Goal: Task Accomplishment & Management: Manage account settings

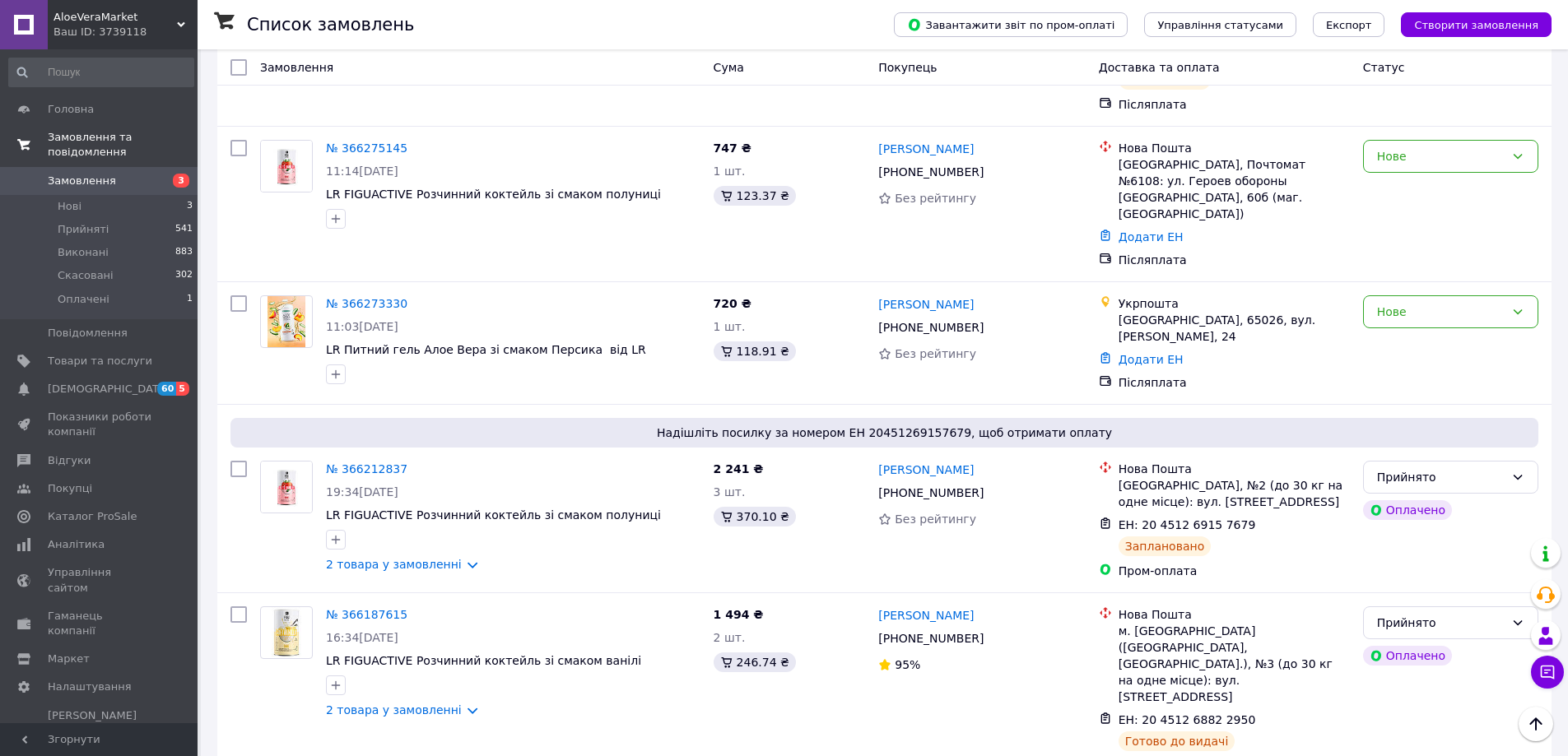
scroll to position [329, 0]
click at [96, 167] on link "Замовлення 3" at bounding box center [101, 180] width 202 height 28
click at [81, 194] on li "Нові 3" at bounding box center [101, 205] width 202 height 23
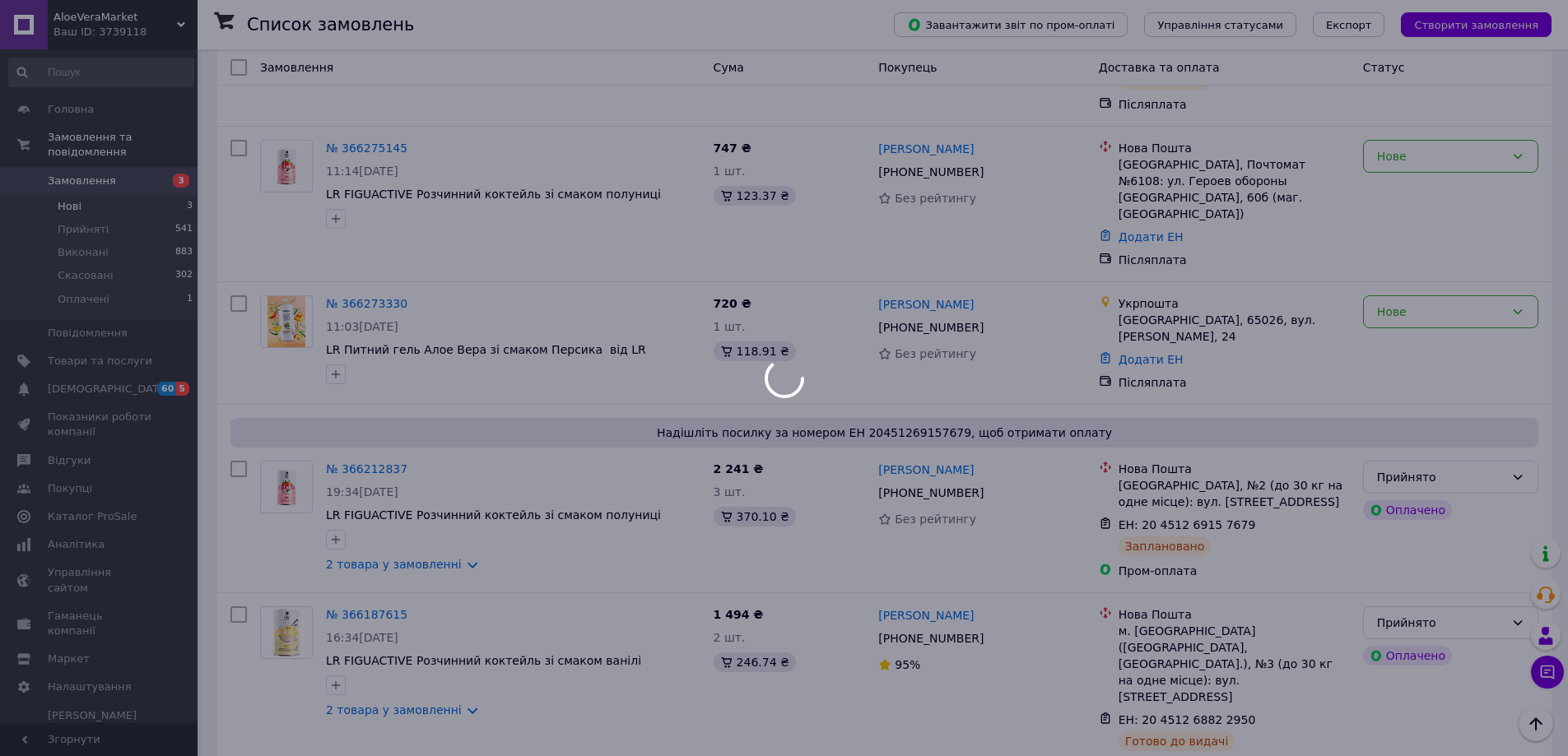
click at [84, 173] on span "Замовлення" at bounding box center [81, 181] width 69 height 15
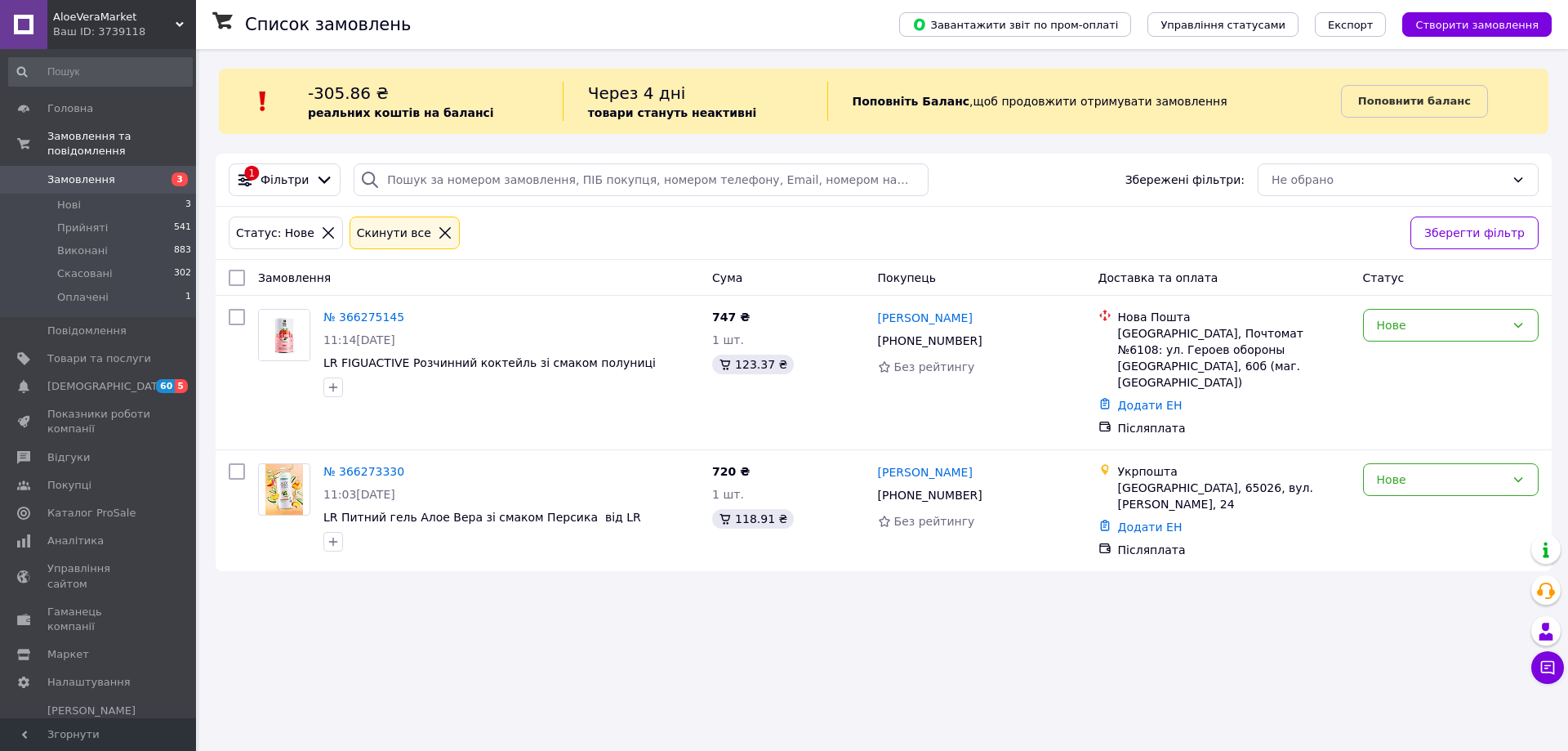
click at [80, 172] on span "Замовлення" at bounding box center [81, 180] width 68 height 15
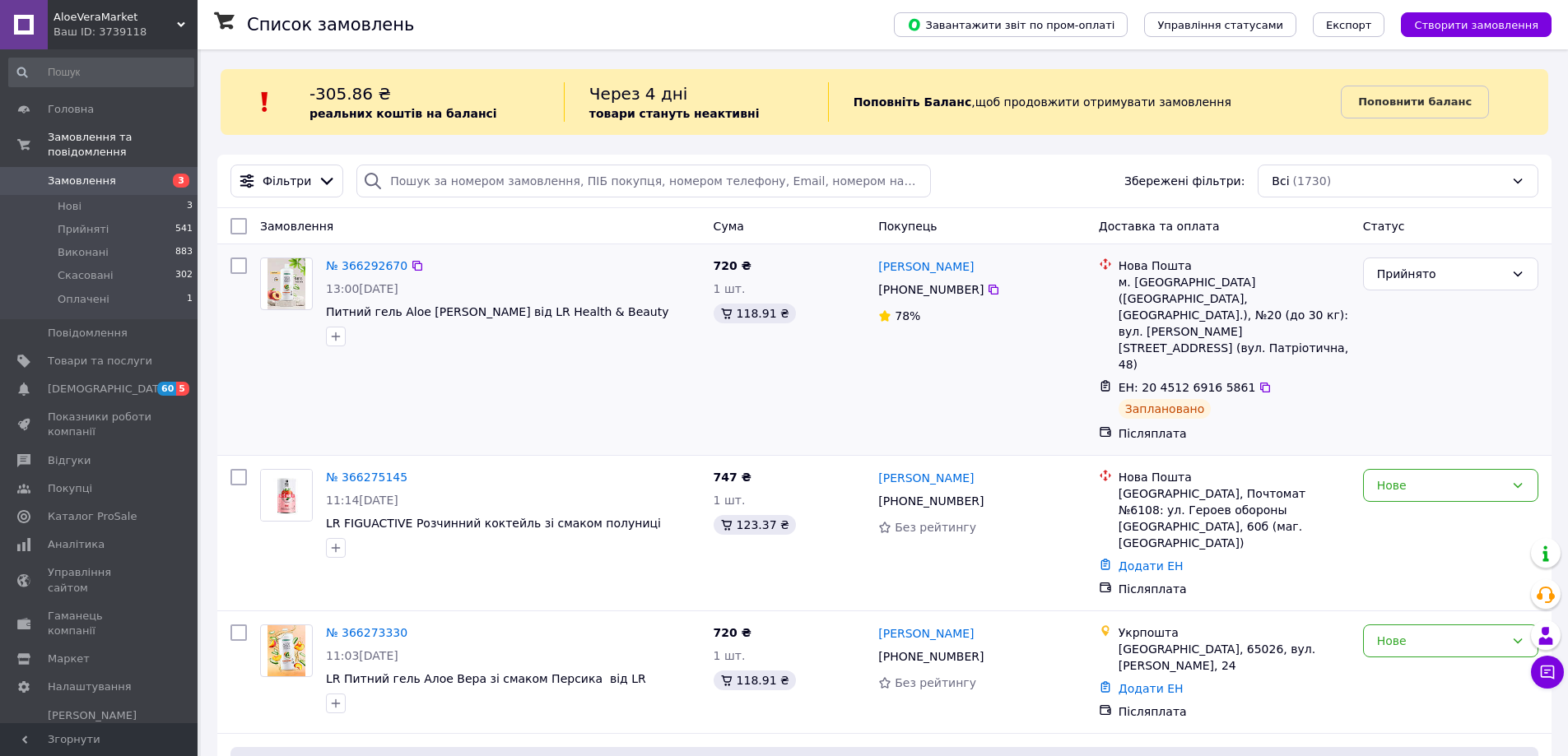
click at [579, 361] on div "№ 366292670 13:00[DATE] Питний гель Aloe [PERSON_NAME] від LR Health & Beauty" at bounding box center [481, 349] width 454 height 197
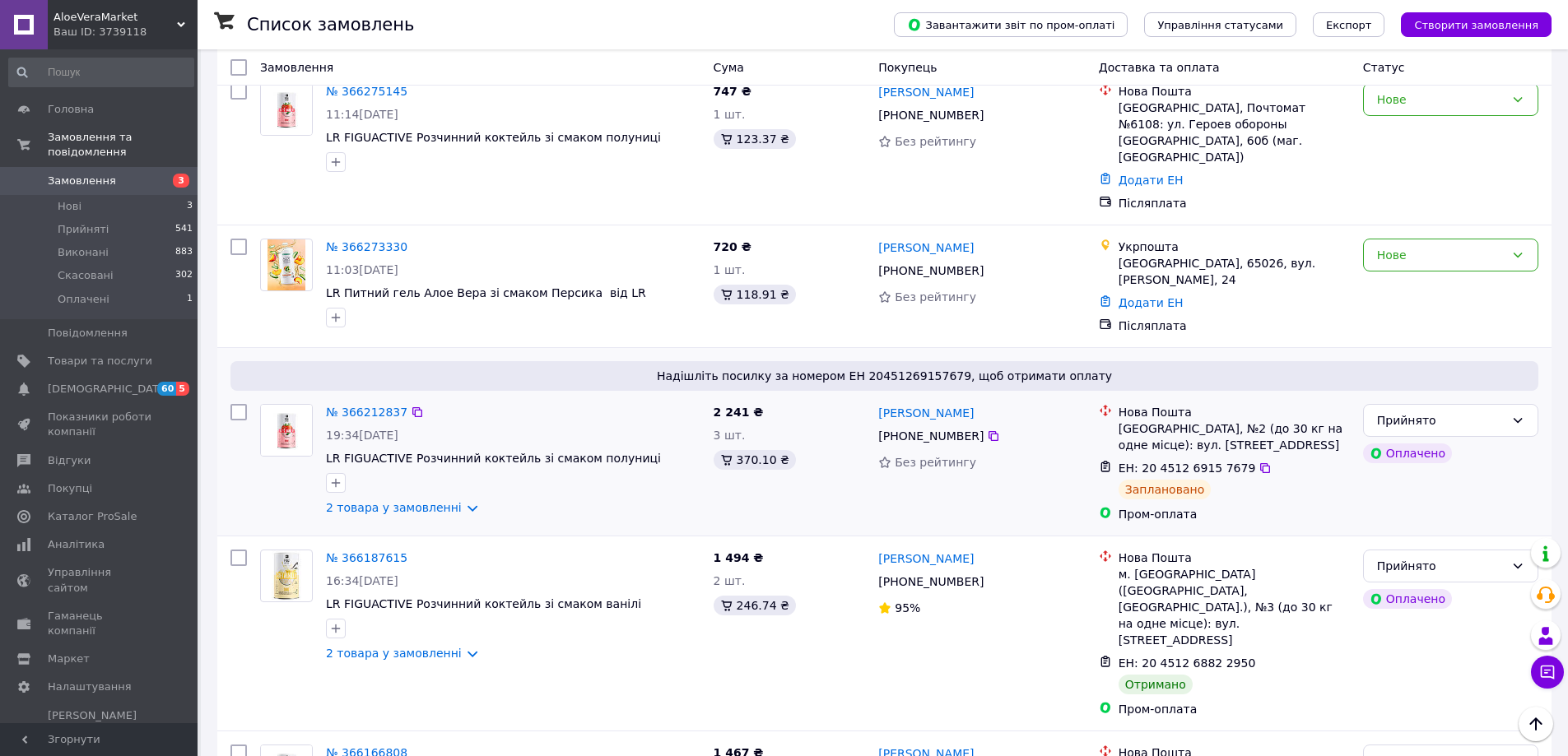
scroll to position [493, 0]
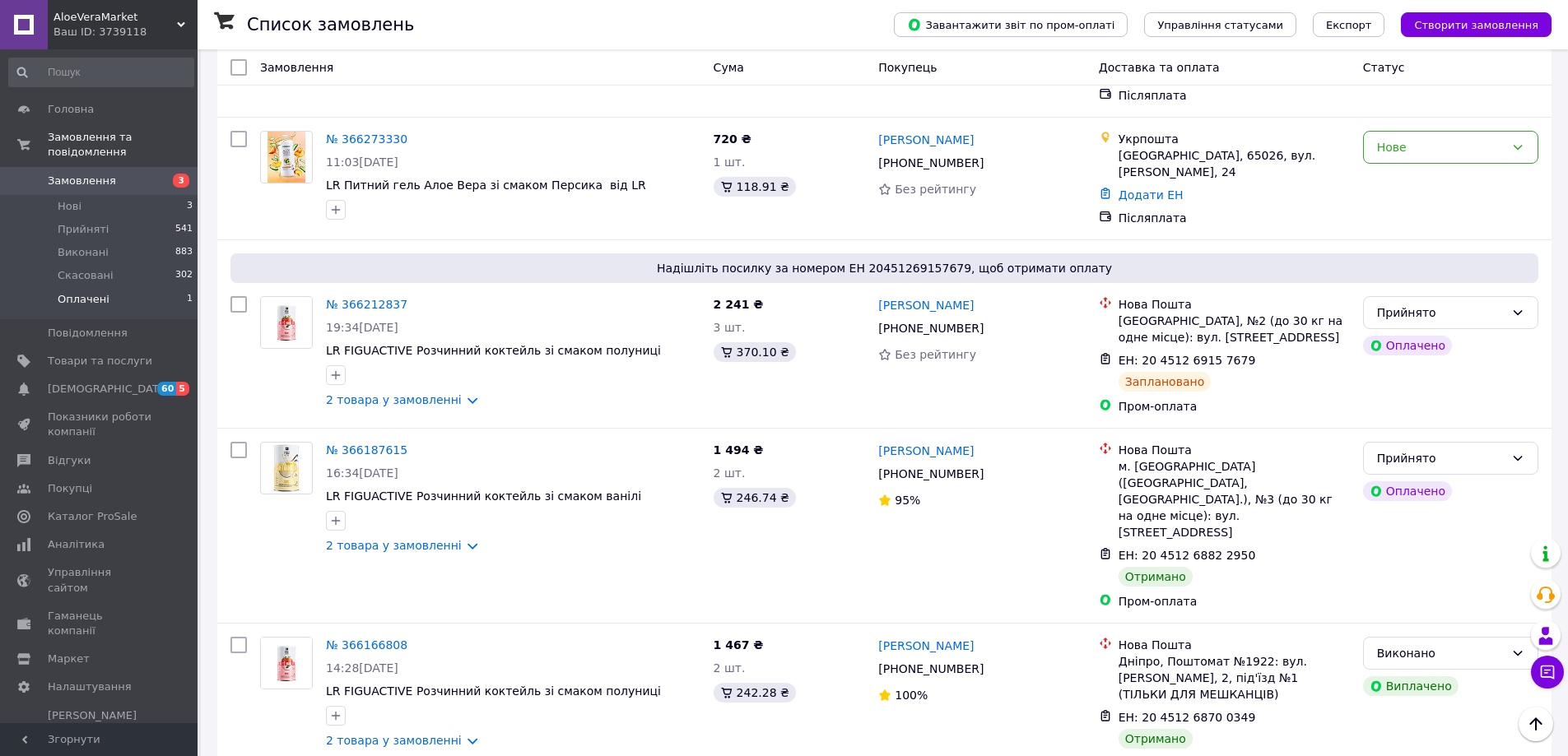
click at [124, 288] on li "Оплачені 1" at bounding box center [101, 303] width 202 height 31
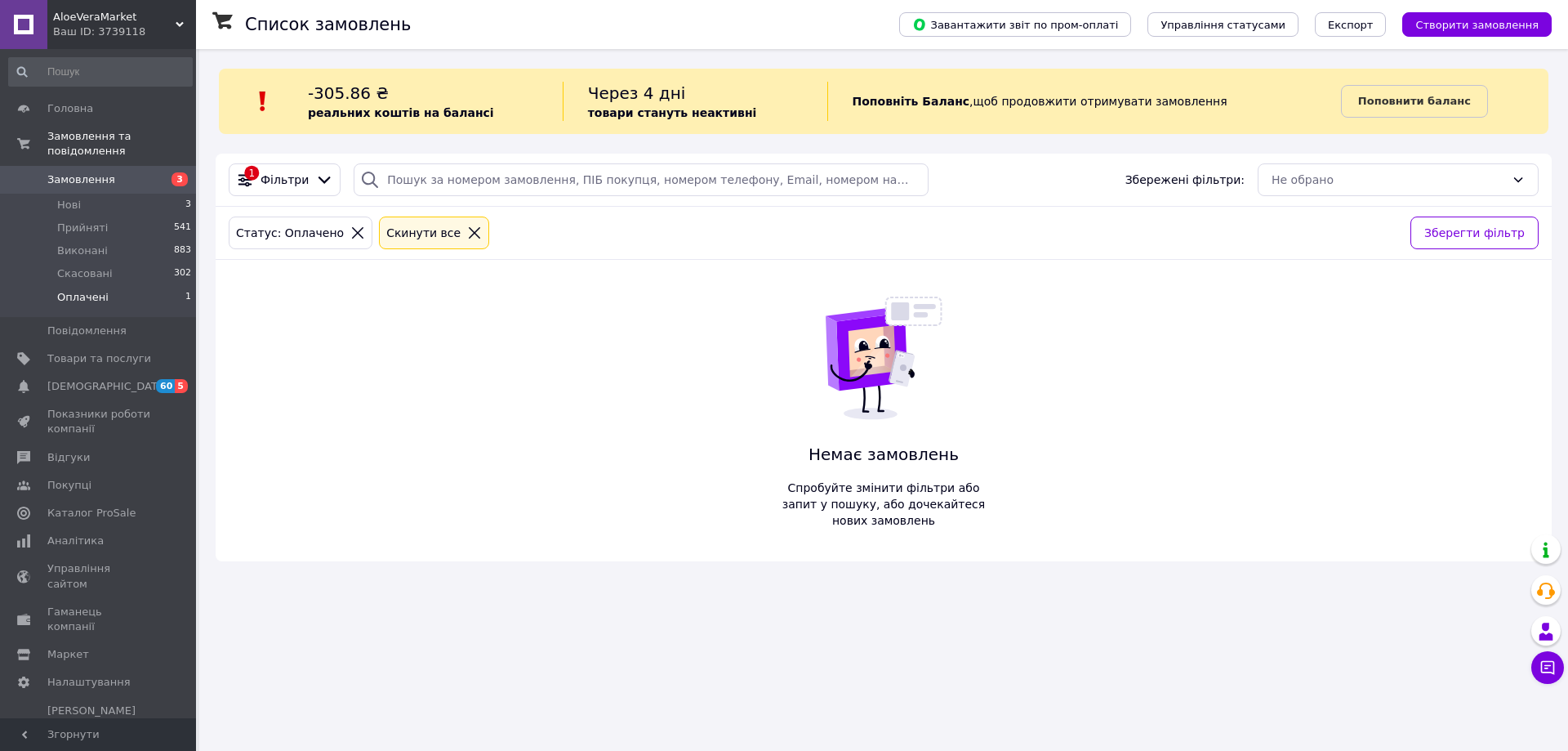
click at [103, 165] on link "Замовлення 3" at bounding box center [100, 179] width 201 height 28
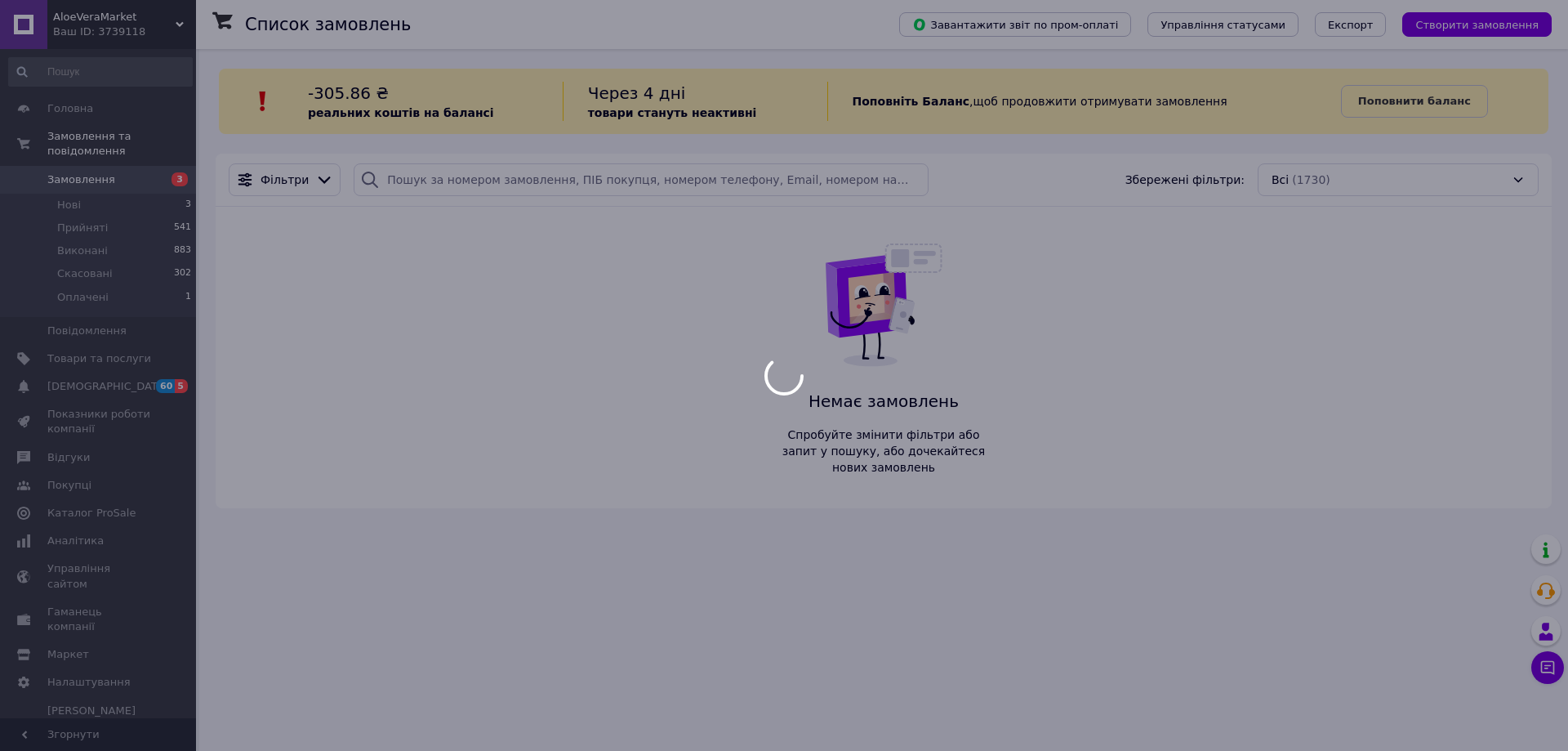
click at [101, 160] on div at bounding box center [784, 376] width 1568 height 751
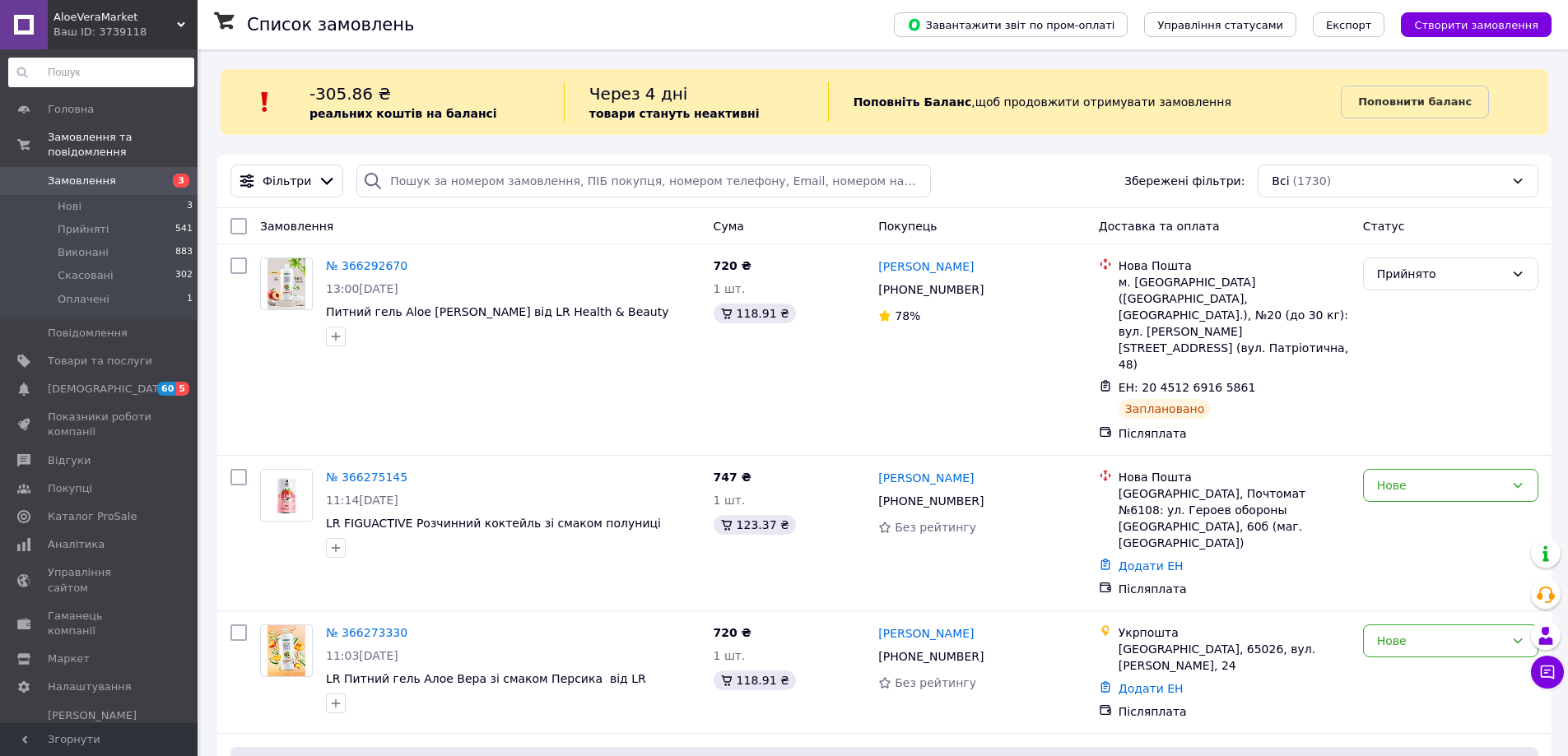
click at [135, 77] on input at bounding box center [102, 72] width 186 height 30
click at [90, 353] on span "Товари та послуги" at bounding box center [100, 361] width 105 height 15
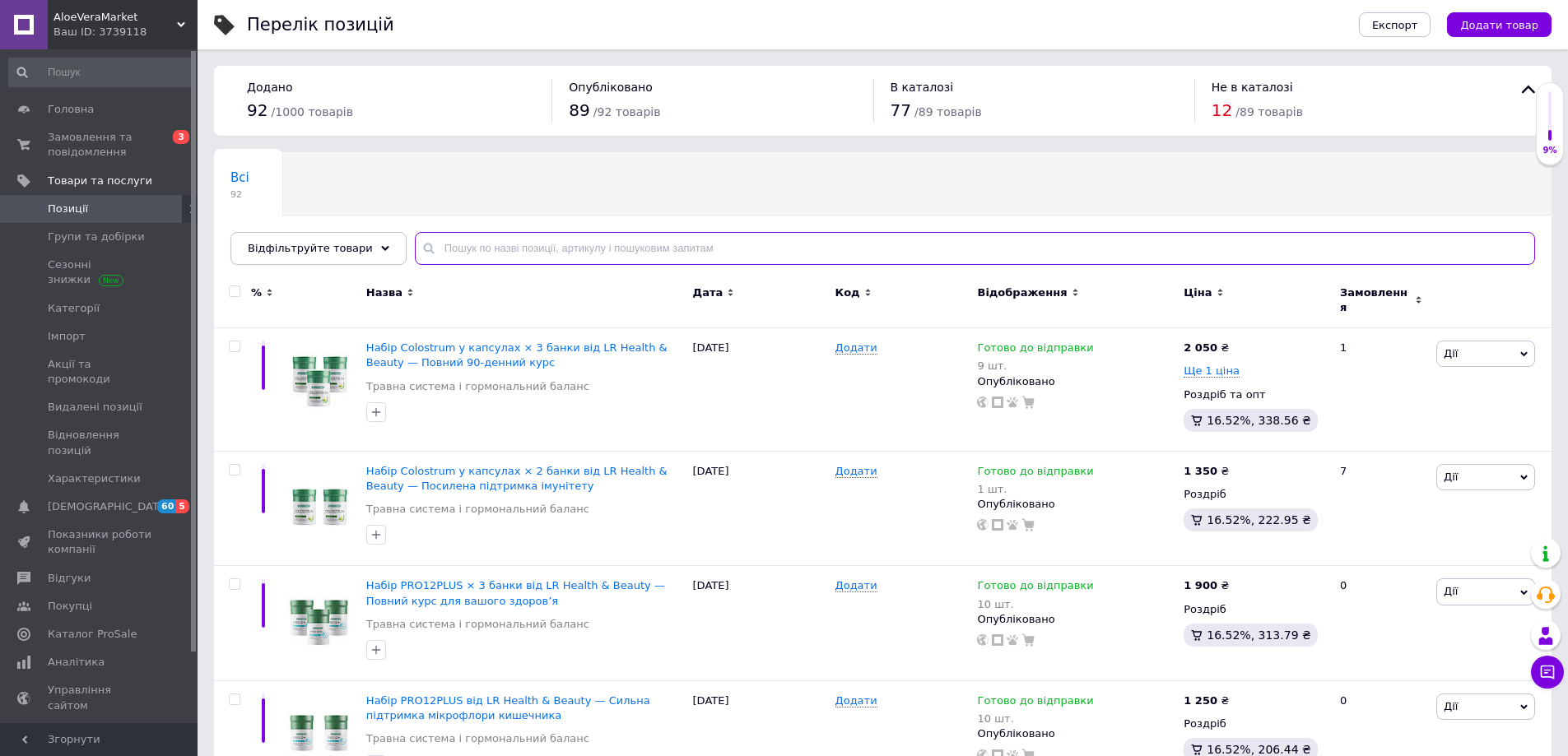
click at [472, 251] on input "text" at bounding box center [975, 248] width 1120 height 33
paste input "LR Lifetakt Reishi Plus капсулы"
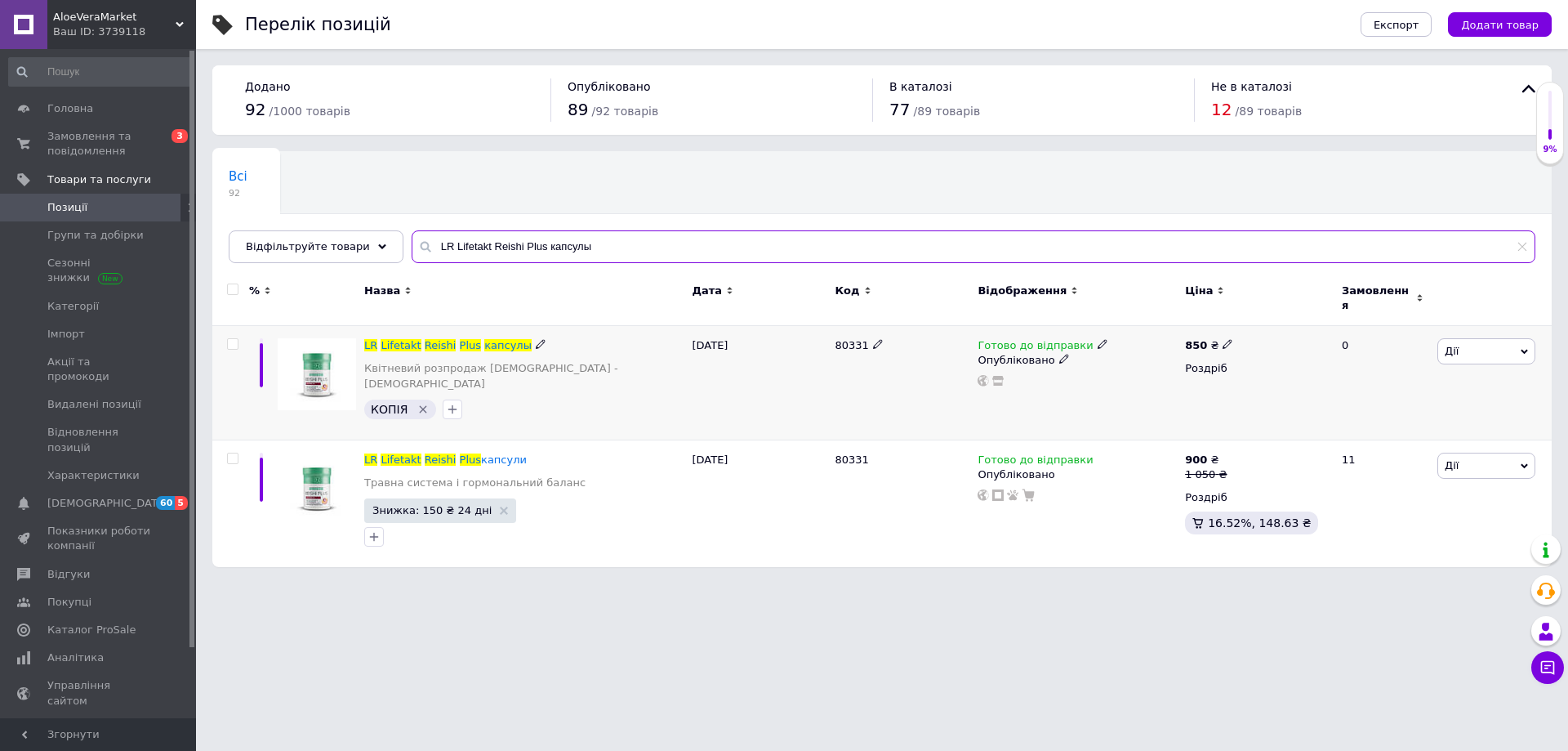
type input "LR Lifetakt Reishi Plus капсулы"
click at [1223, 340] on use at bounding box center [1227, 344] width 9 height 9
click at [1282, 316] on input "850" at bounding box center [1303, 327] width 124 height 33
click at [111, 141] on span "Замовлення та повідомлення" at bounding box center [99, 144] width 104 height 29
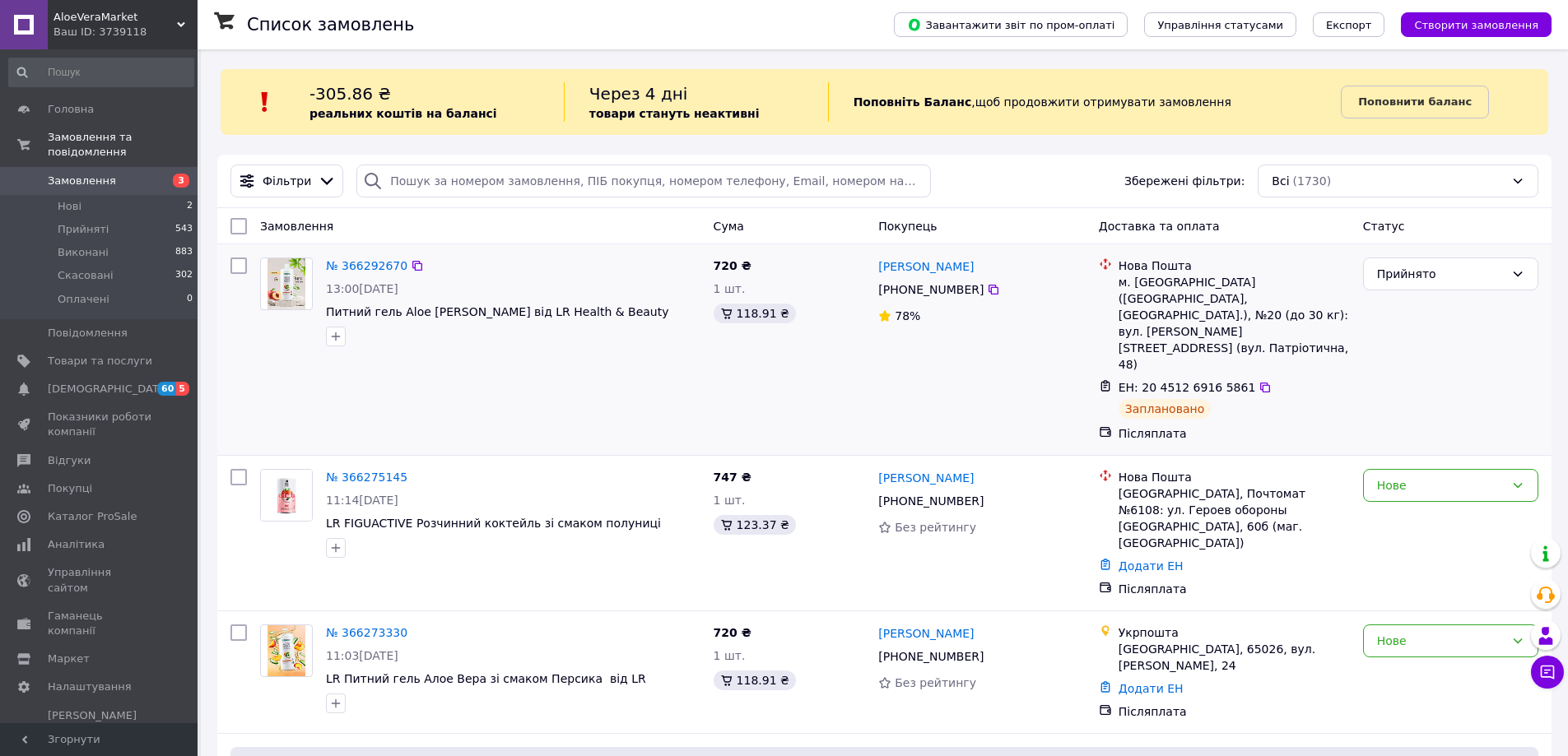
click at [558, 367] on div "№ 366292670 13:00[DATE] Питний гель Aloe [PERSON_NAME] від LR Health & Beauty" at bounding box center [481, 349] width 454 height 197
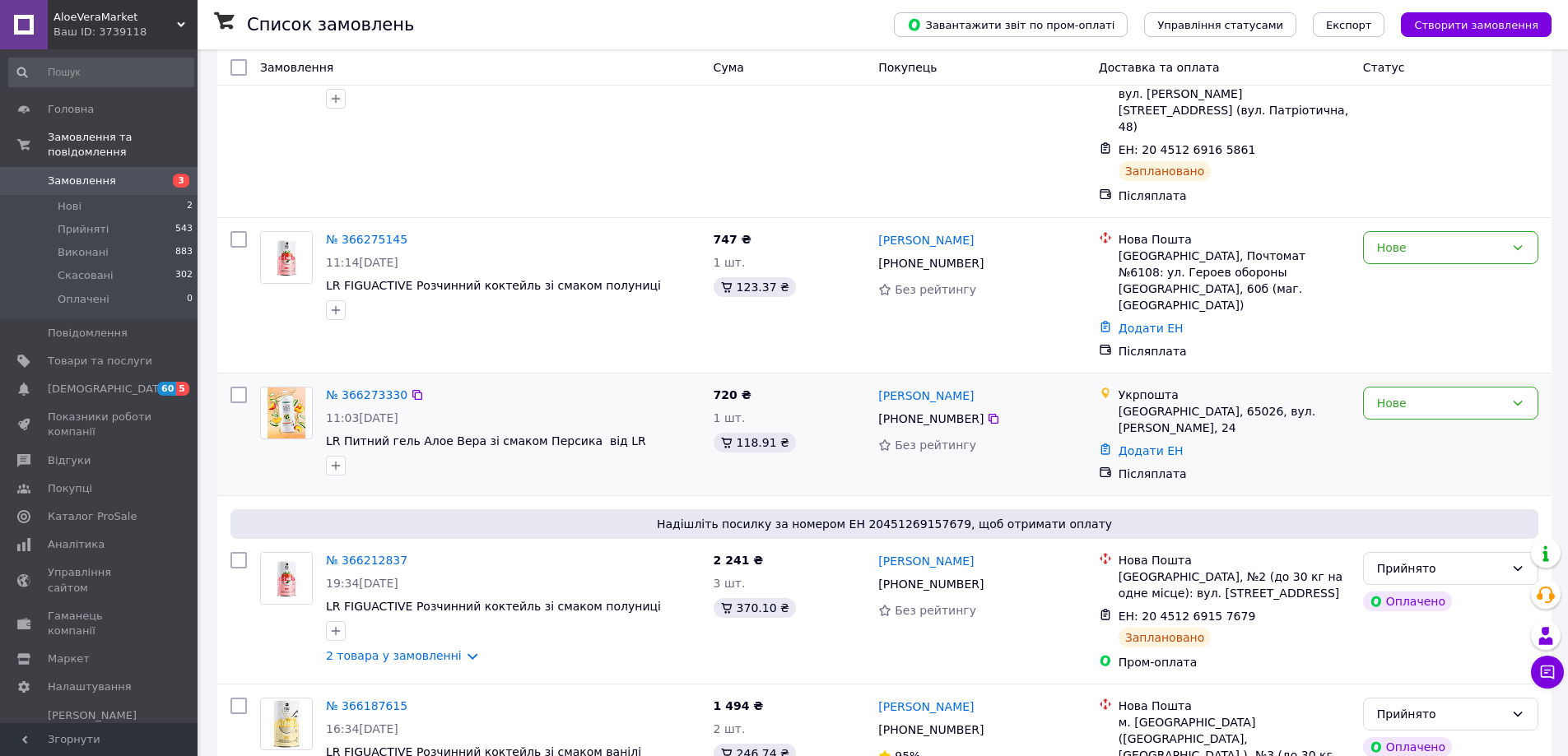
scroll to position [247, 0]
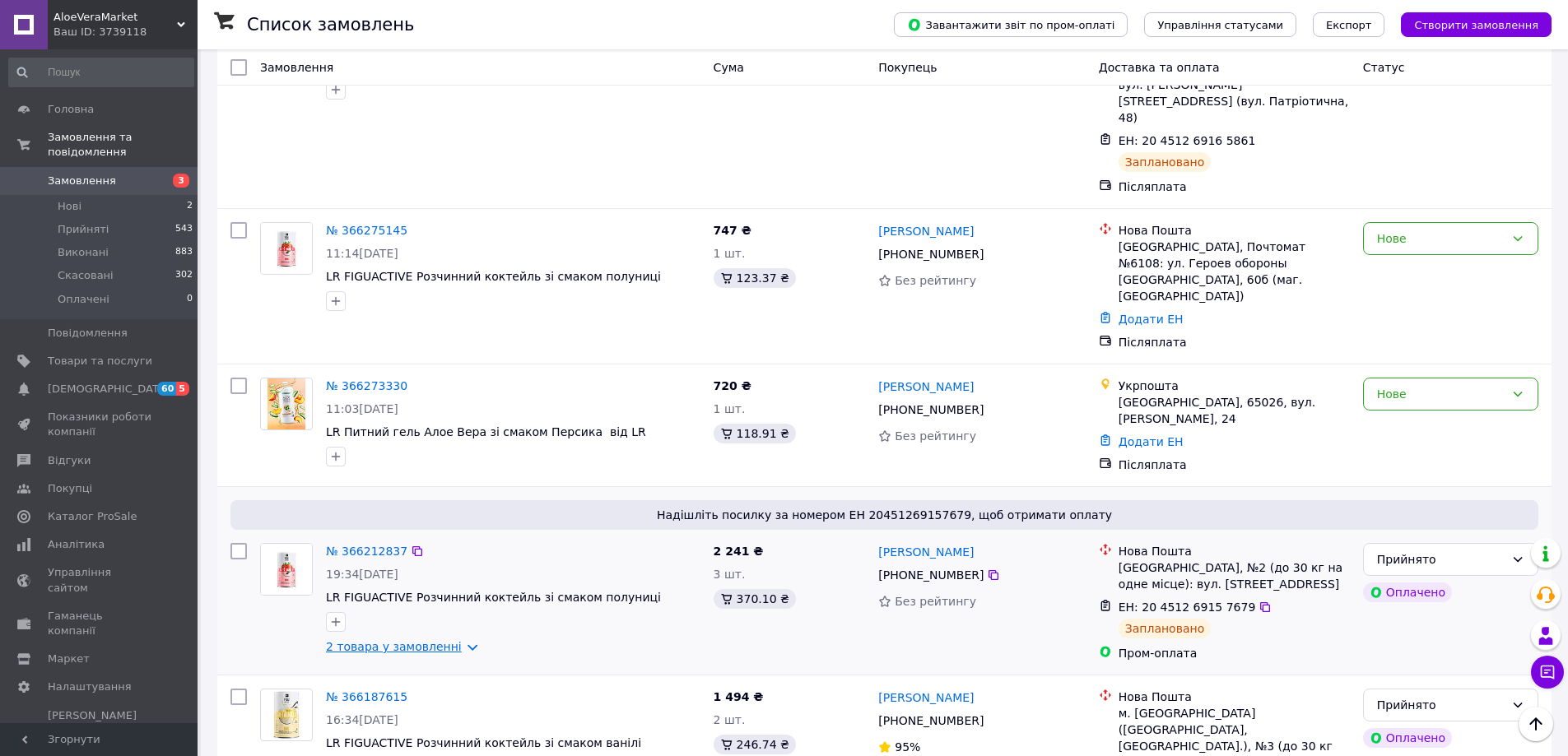
click at [446, 640] on link "2 товара у замовленні" at bounding box center [393, 647] width 135 height 14
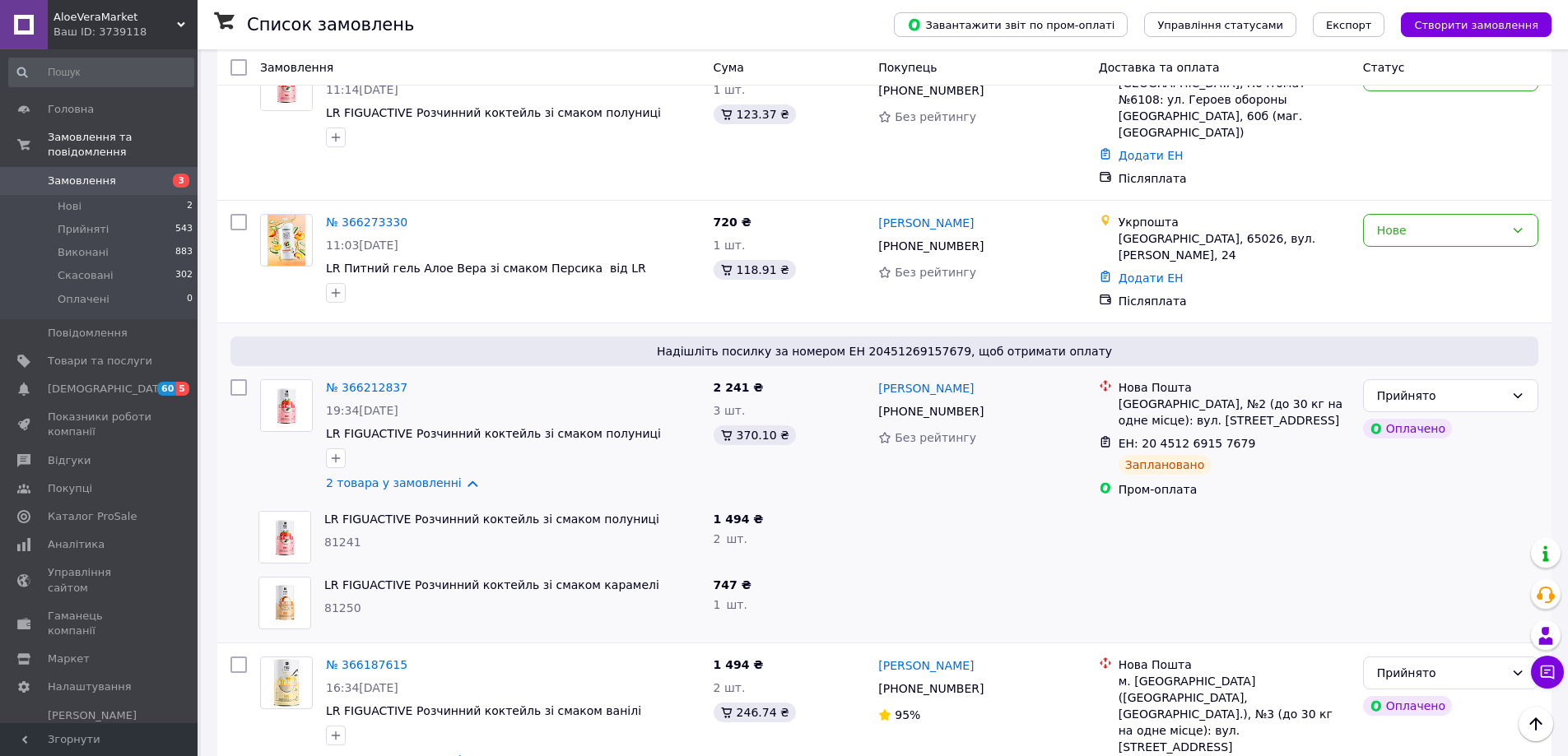
scroll to position [411, 0]
click at [846, 503] on div "1 494 ₴ 2   шт." at bounding box center [789, 536] width 165 height 66
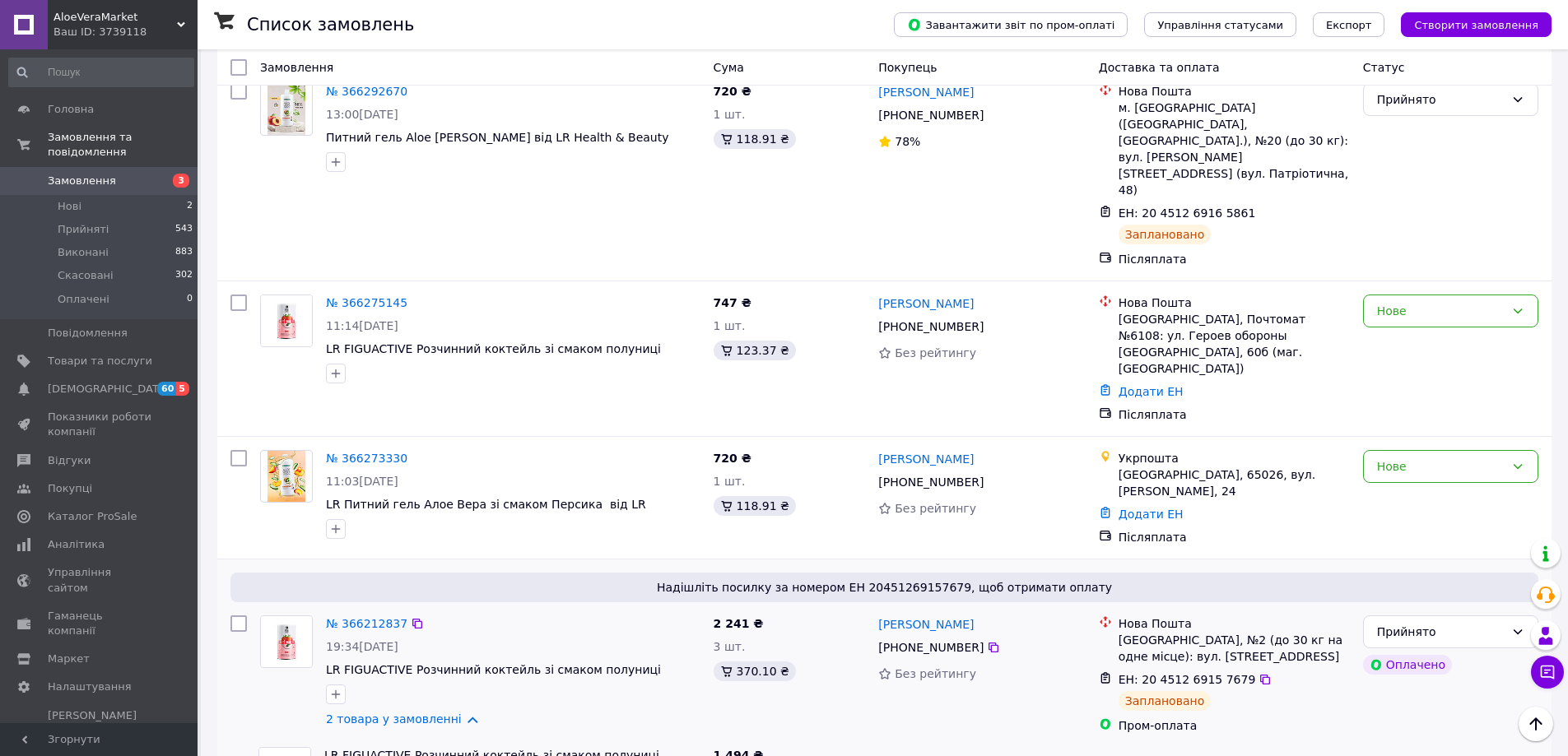
scroll to position [0, 0]
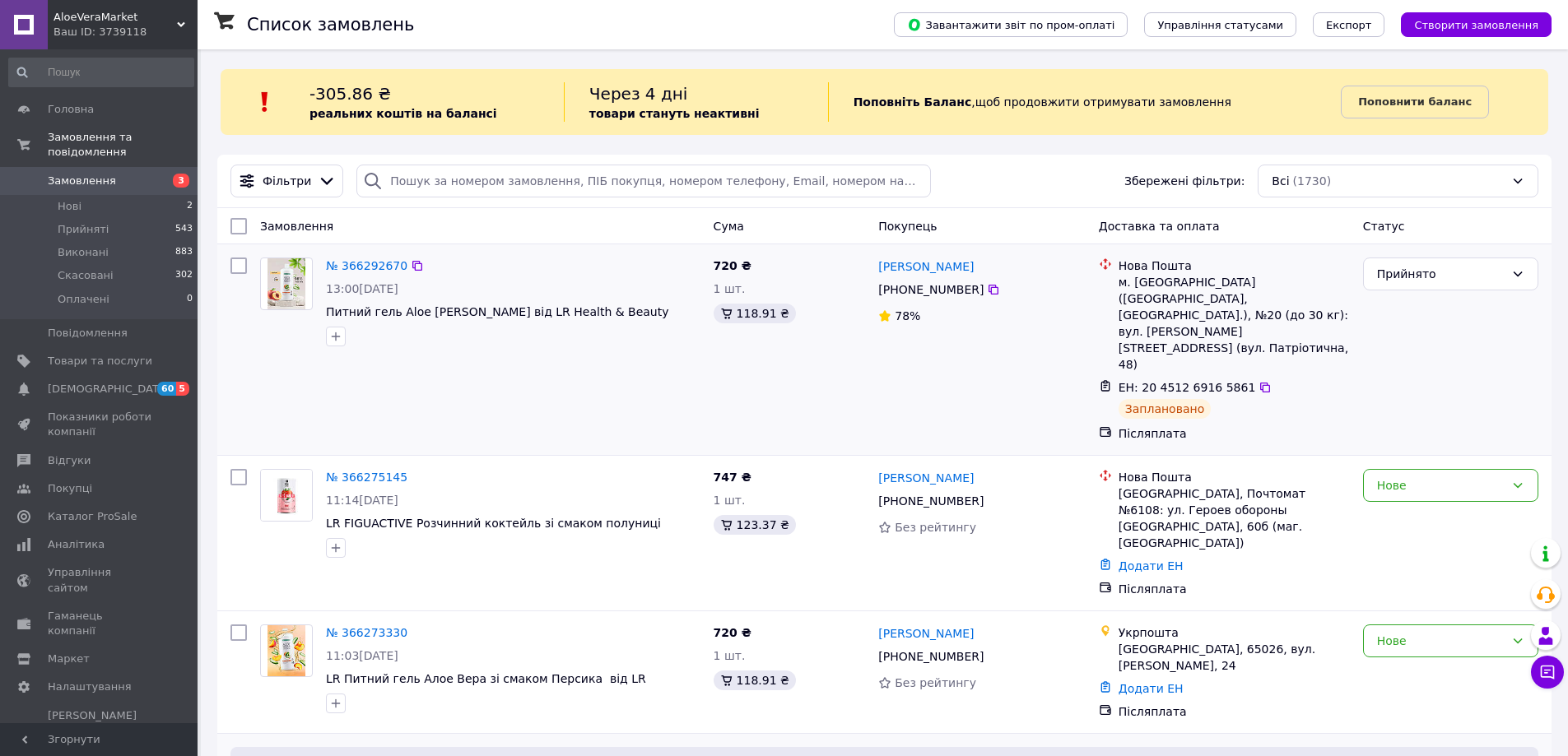
click at [497, 374] on div "№ 366292670 13:00[DATE] Питний гель Aloe [PERSON_NAME] від LR Health & Beauty" at bounding box center [481, 349] width 454 height 197
click at [988, 496] on icon at bounding box center [993, 501] width 10 height 10
click at [520, 381] on div "№ 366292670 13:00[DATE] Питний гель Aloe [PERSON_NAME] від LR Health & Beauty" at bounding box center [481, 349] width 454 height 197
